Goal: Transaction & Acquisition: Book appointment/travel/reservation

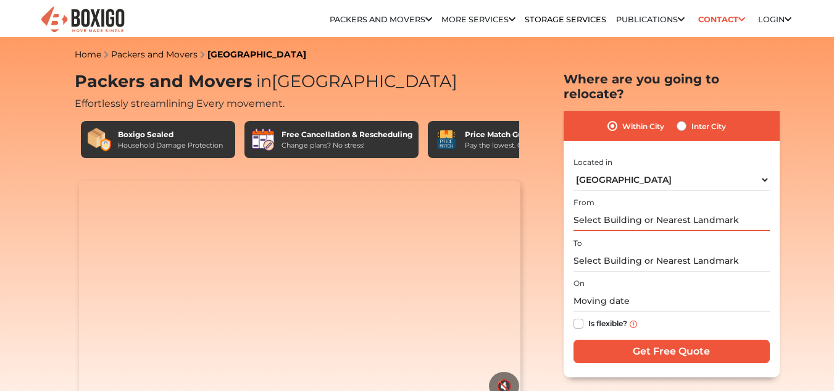
click at [623, 209] on input "text" at bounding box center [672, 220] width 196 height 22
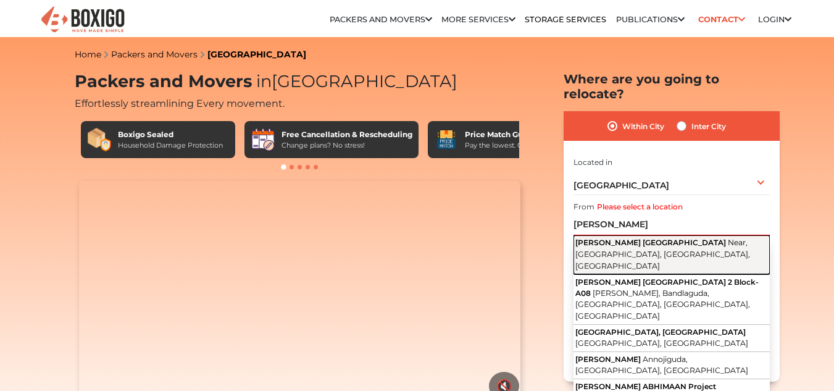
click at [624, 238] on span "[PERSON_NAME] [GEOGRAPHIC_DATA]" at bounding box center [650, 242] width 151 height 9
type input "Rajiv Swagruha [GEOGRAPHIC_DATA], [GEOGRAPHIC_DATA], [GEOGRAPHIC_DATA], [GEOGRA…"
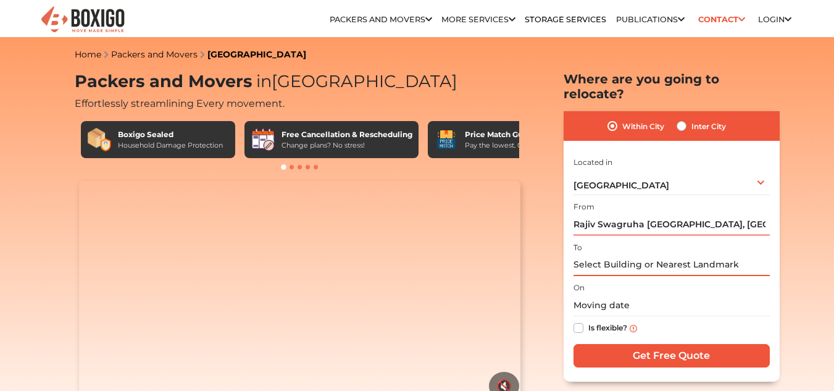
click at [615, 254] on input "text" at bounding box center [672, 265] width 196 height 22
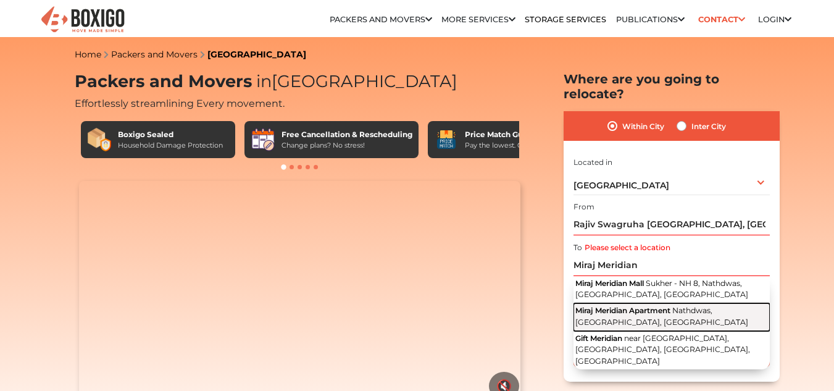
click at [617, 306] on span "Miraj Meridian Apartment" at bounding box center [622, 310] width 95 height 9
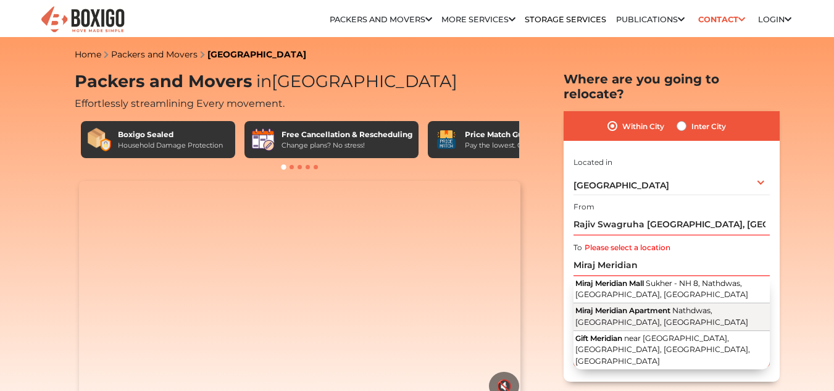
type input "Miraj Meridian Apartment, [GEOGRAPHIC_DATA], [GEOGRAPHIC_DATA], [GEOGRAPHIC_DAT…"
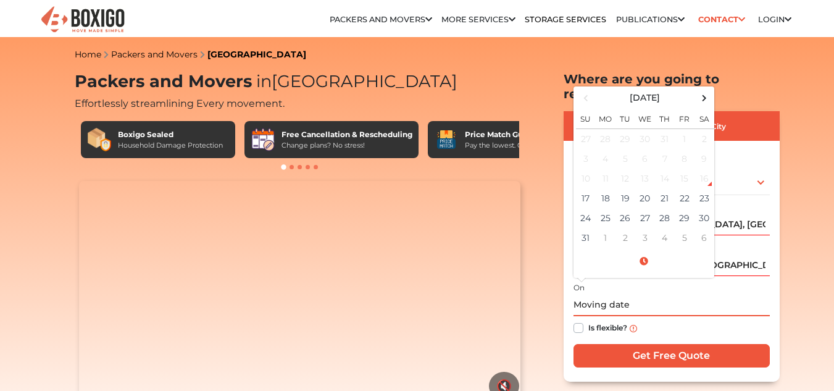
click at [605, 294] on input "text" at bounding box center [672, 305] width 196 height 22
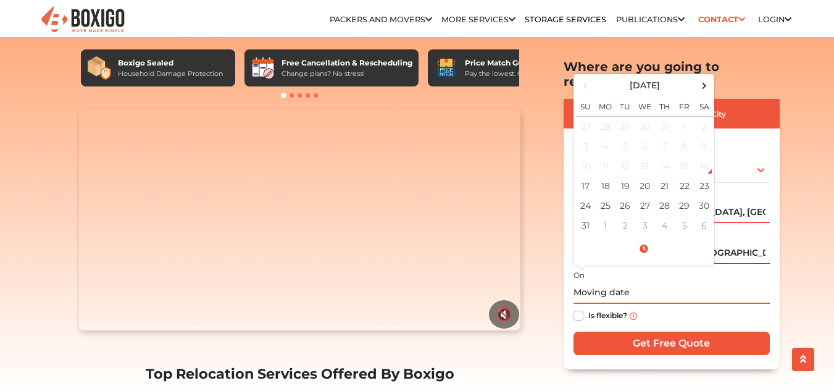
scroll to position [79, 0]
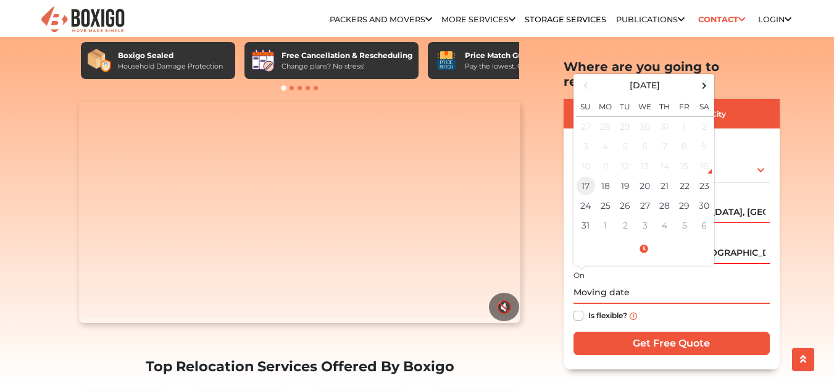
click at [578, 176] on td "17" at bounding box center [586, 186] width 20 height 20
type input "[DATE] 5:46 PM"
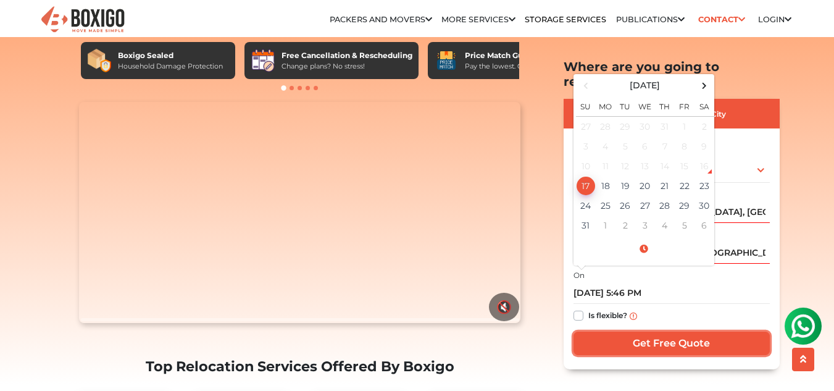
click at [656, 332] on input "Get Free Quote" at bounding box center [672, 343] width 196 height 23
